Goal: Task Accomplishment & Management: Manage account settings

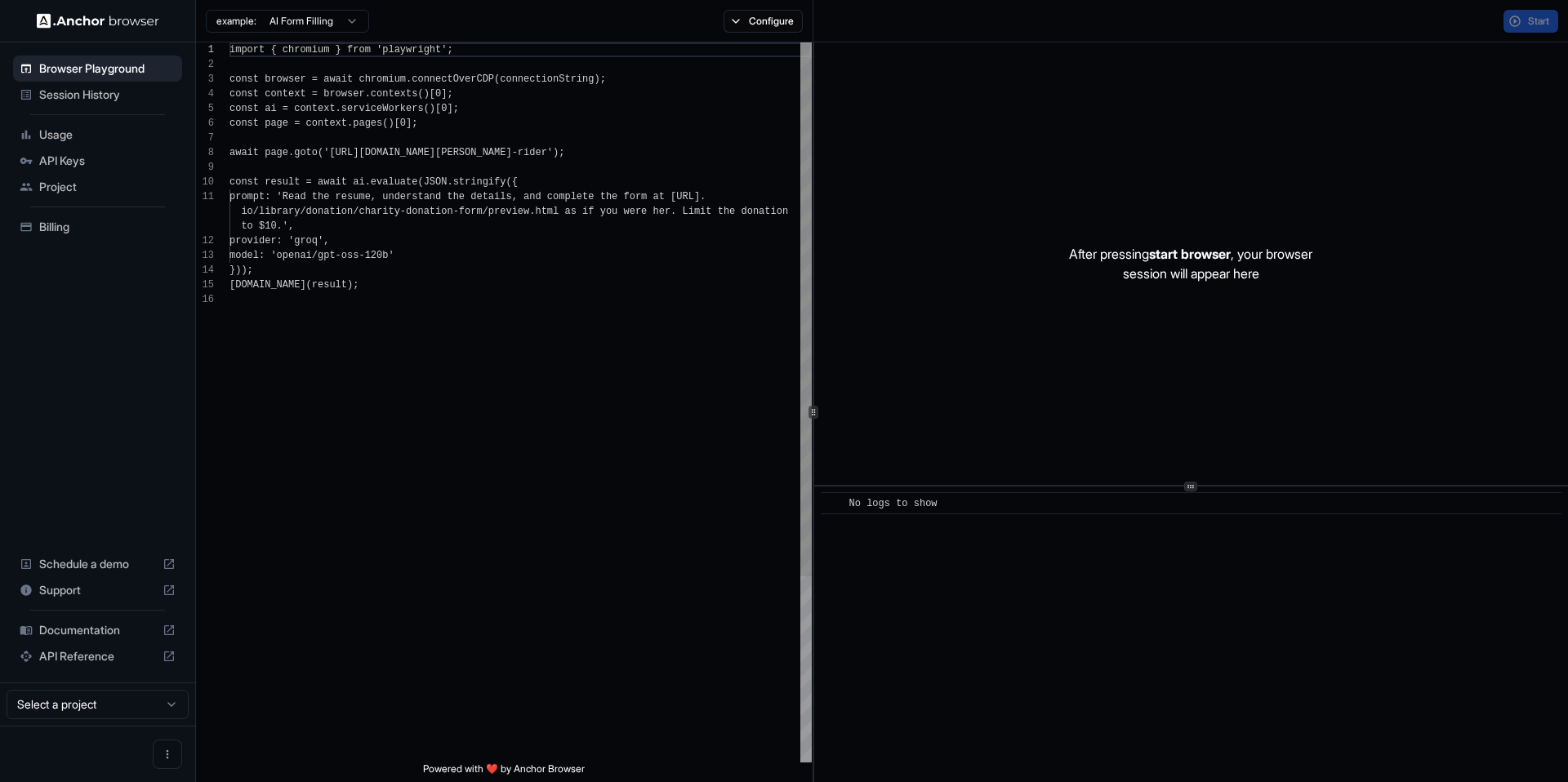
scroll to position [147, 0]
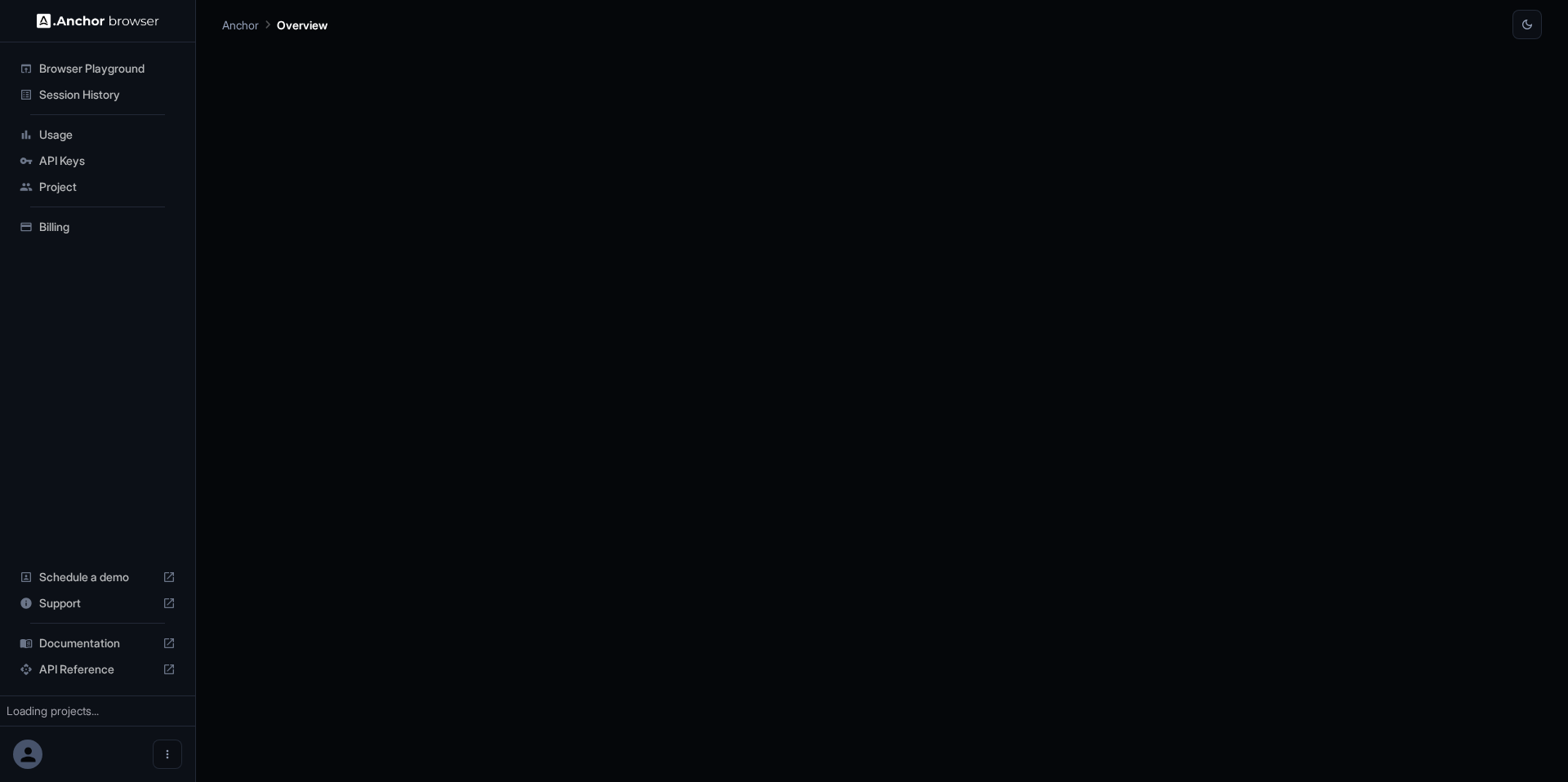
click at [84, 221] on span "Billing" at bounding box center [107, 227] width 137 height 17
click at [145, 221] on span "Billing" at bounding box center [107, 227] width 137 height 17
